Goal: Task Accomplishment & Management: Manage account settings

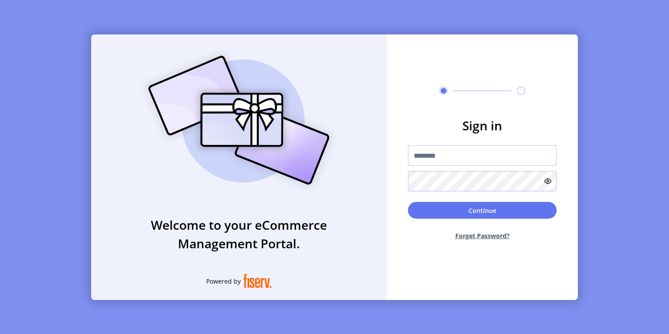
click at [436, 155] on input "text" at bounding box center [482, 156] width 149 height 20
click at [276, 102] on img at bounding box center [239, 120] width 208 height 149
click at [456, 159] on input "text" at bounding box center [482, 156] width 149 height 20
type input "**********"
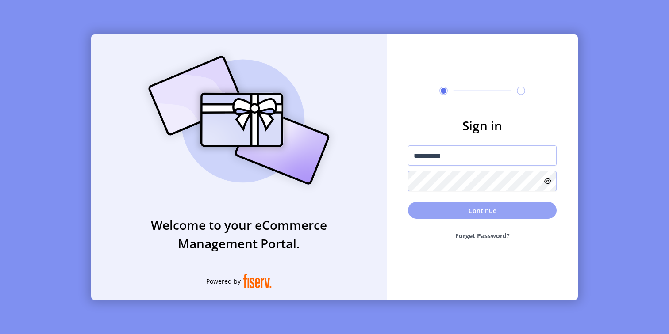
click at [488, 208] on button "Continue" at bounding box center [482, 210] width 149 height 17
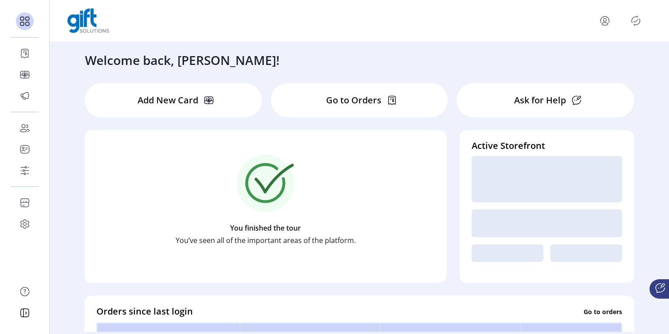
click at [324, 104] on div "Go to Orders" at bounding box center [359, 100] width 177 height 34
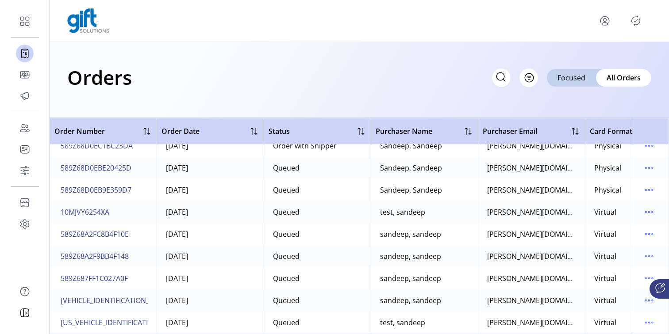
scroll to position [16, 0]
